Goal: Information Seeking & Learning: Learn about a topic

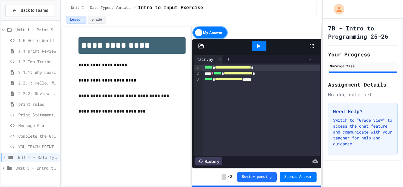
click at [39, 166] on span "Unit 3 - Intro to Objects" at bounding box center [36, 167] width 42 height 6
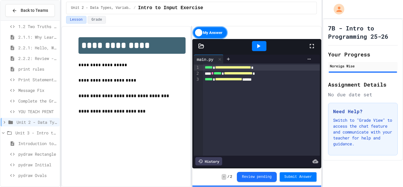
click at [39, 152] on span "pydraw Rectangle" at bounding box center [37, 154] width 39 height 6
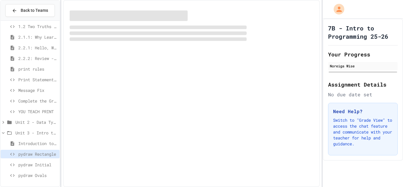
scroll to position [30, 0]
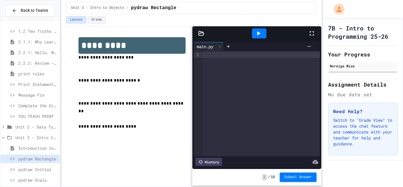
click at [257, 54] on div at bounding box center [261, 55] width 117 height 6
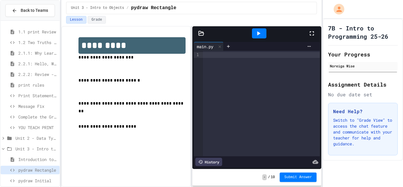
scroll to position [35, 0]
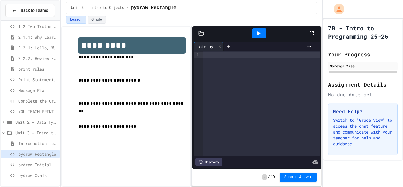
click at [47, 121] on span "Unit 2 - Data Types, Variables, [DEMOGRAPHIC_DATA]" at bounding box center [36, 122] width 42 height 6
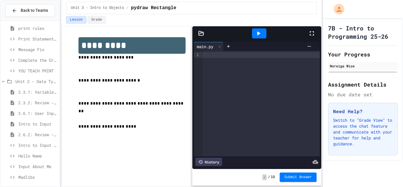
scroll to position [77, 0]
click at [37, 180] on div "Madlibs" at bounding box center [30, 176] width 59 height 9
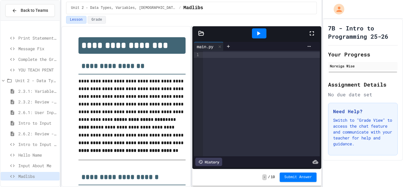
scroll to position [131, 0]
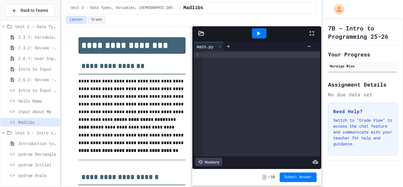
click at [218, 58] on div at bounding box center [261, 103] width 117 height 105
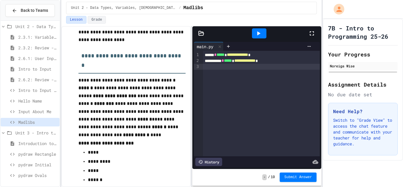
scroll to position [548, 0]
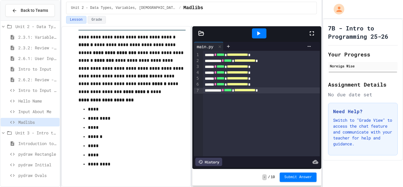
click at [259, 31] on icon at bounding box center [258, 33] width 7 height 7
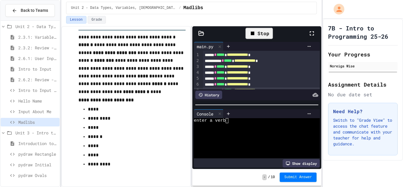
scroll to position [6, 0]
click at [217, 68] on div "**********" at bounding box center [261, 67] width 117 height 6
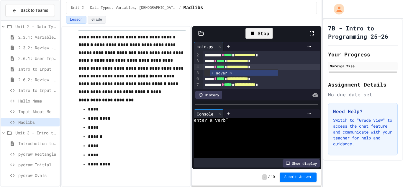
click at [231, 123] on div at bounding box center [253, 125] width 119 height 5
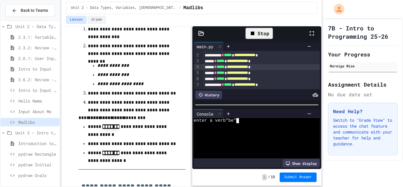
scroll to position [548, 0]
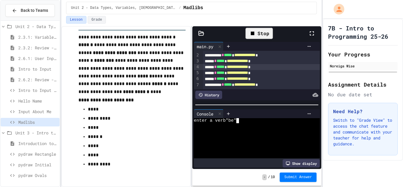
click at [264, 34] on div "Stop" at bounding box center [258, 33] width 27 height 11
click at [264, 34] on div at bounding box center [259, 33] width 14 height 10
click at [227, 121] on textarea "Terminal input" at bounding box center [226, 120] width 3 height 5
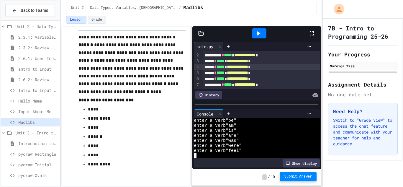
click at [289, 179] on button "Submit Answer" at bounding box center [297, 176] width 37 height 9
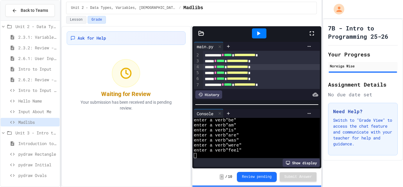
click at [20, 153] on span "pydraw Rectangle" at bounding box center [37, 154] width 39 height 6
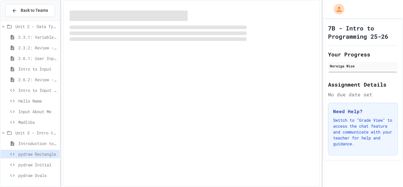
scroll to position [126, 0]
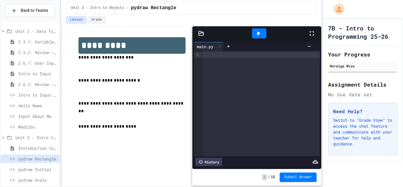
click at [23, 151] on div "Introduction to pydraw" at bounding box center [30, 148] width 59 height 9
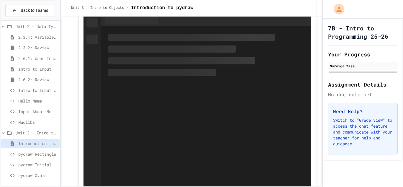
scroll to position [477, 0]
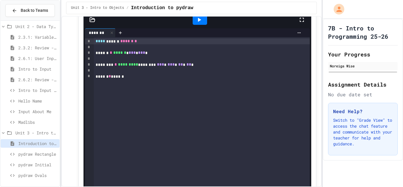
click at [51, 123] on span "Madlibs" at bounding box center [37, 122] width 39 height 6
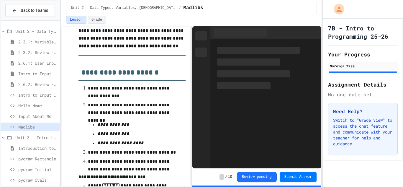
scroll to position [105, 0]
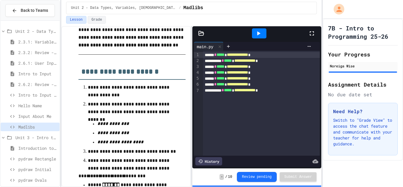
click at [301, 99] on div "**********" at bounding box center [261, 103] width 117 height 105
click at [266, 33] on div at bounding box center [259, 33] width 14 height 10
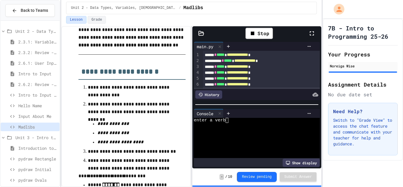
scroll to position [131, 0]
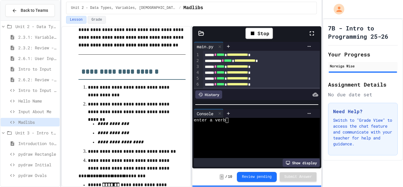
click at [41, 146] on span "Introduction to pydraw" at bounding box center [37, 143] width 39 height 6
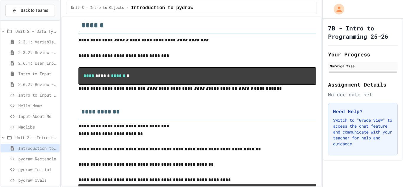
scroll to position [70, 0]
